Goal: Information Seeking & Learning: Find specific page/section

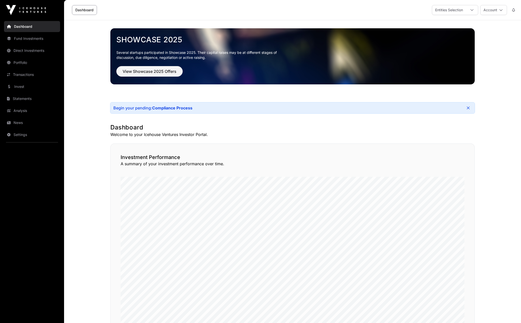
click at [18, 63] on link "Portfolio" at bounding box center [32, 62] width 56 height 11
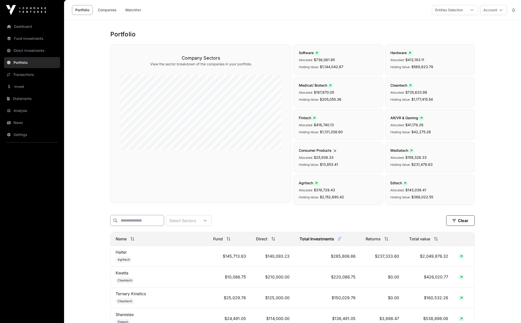
click at [129, 217] on input "text" at bounding box center [137, 220] width 54 height 11
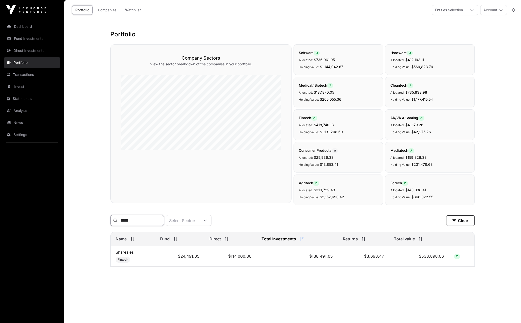
type input "*****"
click at [122, 255] on link "Sharesies" at bounding box center [125, 252] width 18 height 5
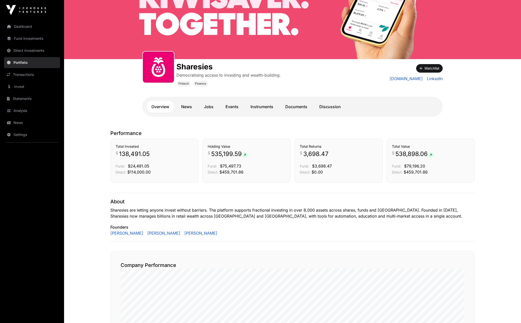
scroll to position [20, 0]
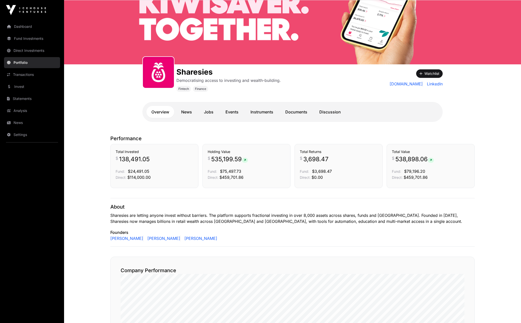
click at [20, 40] on link "Fund Investments" at bounding box center [32, 38] width 56 height 11
click at [20, 39] on link "Fund Investments" at bounding box center [32, 38] width 56 height 11
click at [17, 36] on link "Fund Investments" at bounding box center [32, 38] width 56 height 11
click at [18, 47] on link "Direct Investments" at bounding box center [32, 50] width 56 height 11
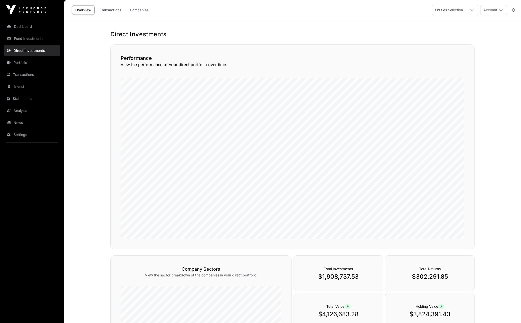
click at [14, 37] on link "Fund Investments" at bounding box center [32, 38] width 56 height 11
click at [9, 37] on icon at bounding box center [9, 39] width 4 height 4
click at [14, 36] on link "Fund Investments" at bounding box center [32, 38] width 56 height 11
click at [20, 37] on link "Fund Investments" at bounding box center [32, 38] width 56 height 11
click at [17, 24] on link "Dashboard" at bounding box center [32, 26] width 56 height 11
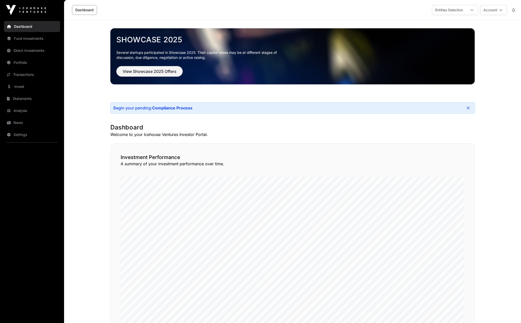
click at [18, 38] on link "Fund Investments" at bounding box center [32, 38] width 56 height 11
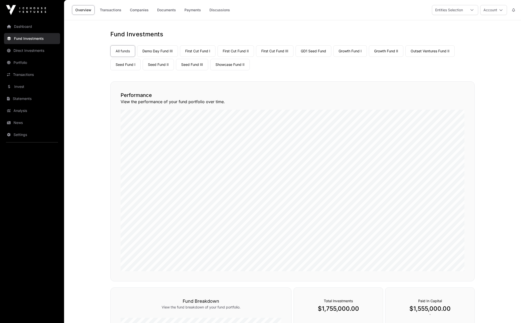
click at [141, 12] on link "Companies" at bounding box center [139, 10] width 25 height 10
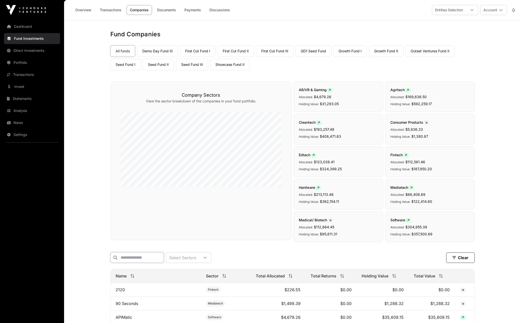
click at [132, 259] on input "text" at bounding box center [137, 257] width 54 height 11
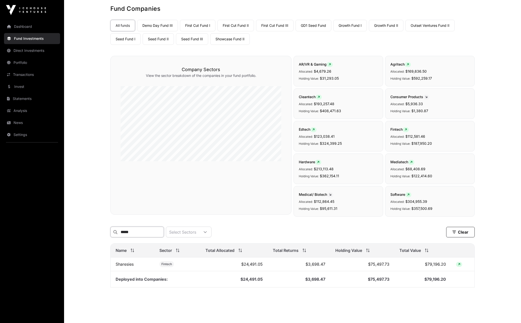
scroll to position [36, 0]
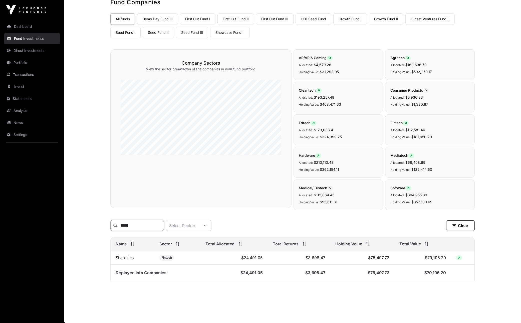
type input "*****"
click at [128, 257] on link "Sharesies" at bounding box center [125, 257] width 18 height 5
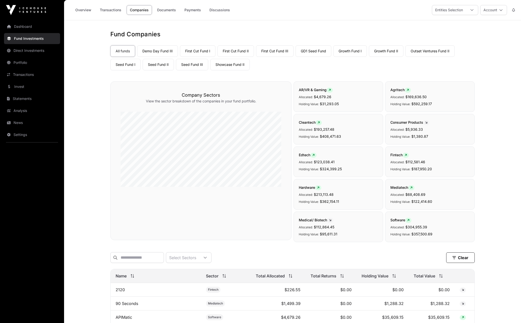
scroll to position [36, 0]
